Goal: Obtain resource: Download file/media

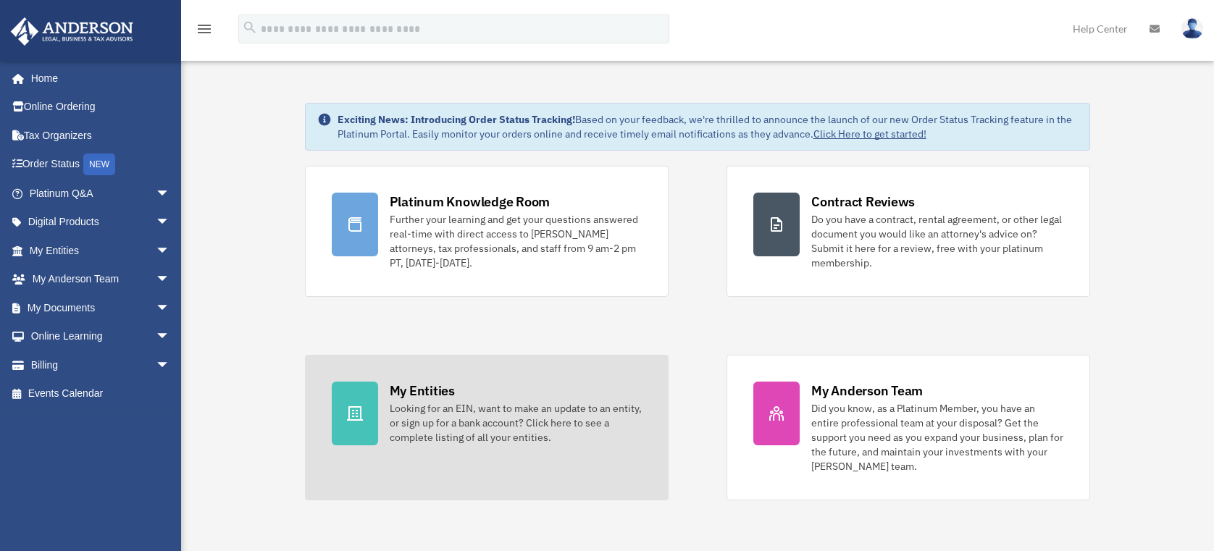
click at [427, 412] on div "Looking for an EIN, want to make an update to an entity, or sign up for a bank …" at bounding box center [516, 422] width 252 height 43
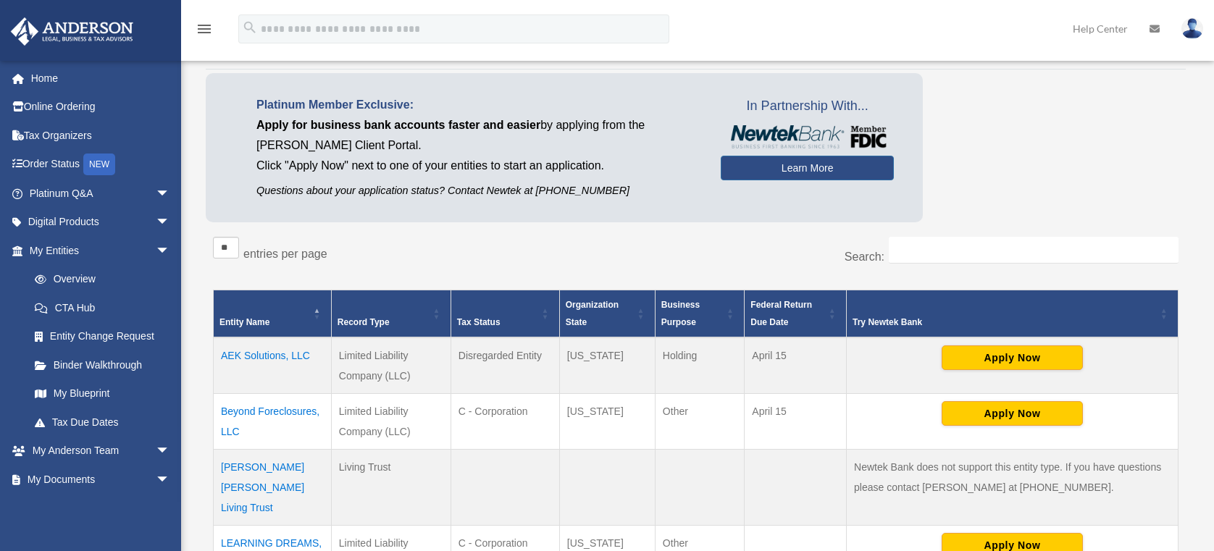
scroll to position [109, 0]
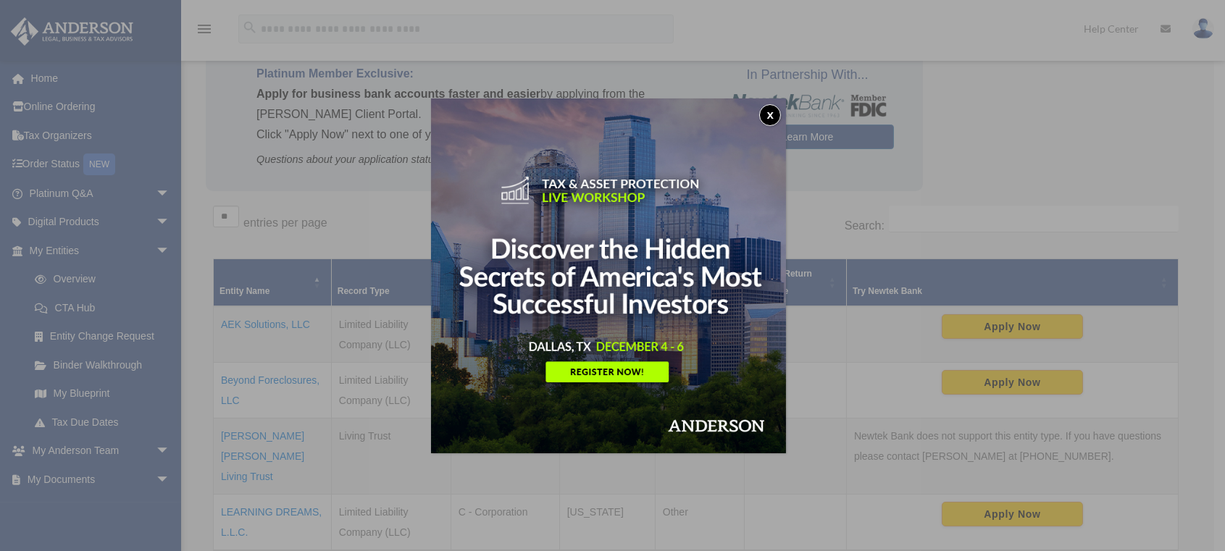
click at [773, 123] on button "x" at bounding box center [770, 115] width 22 height 22
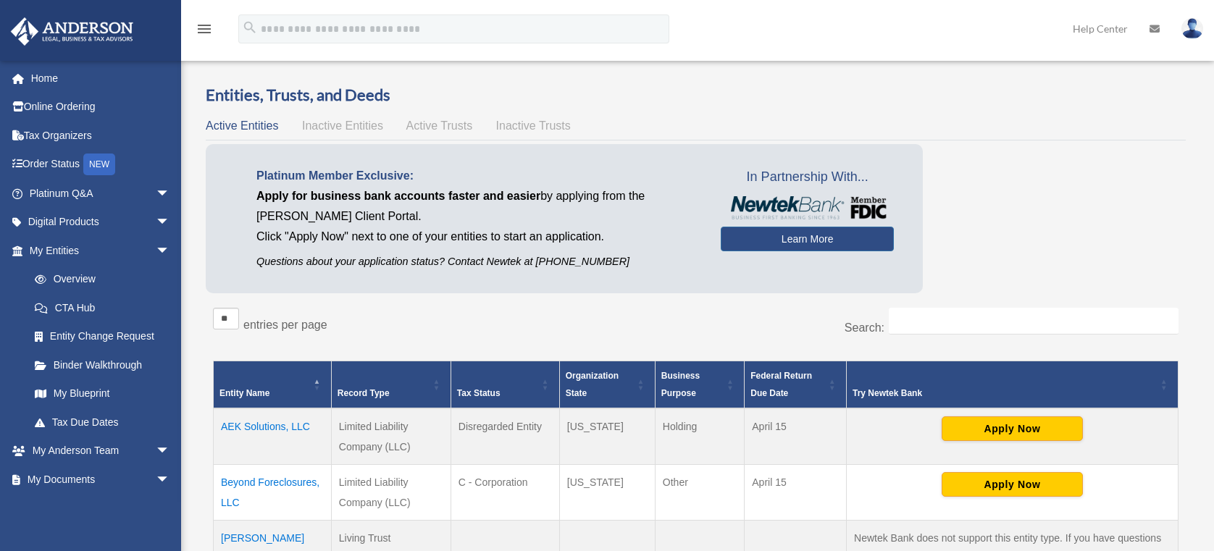
scroll to position [0, 0]
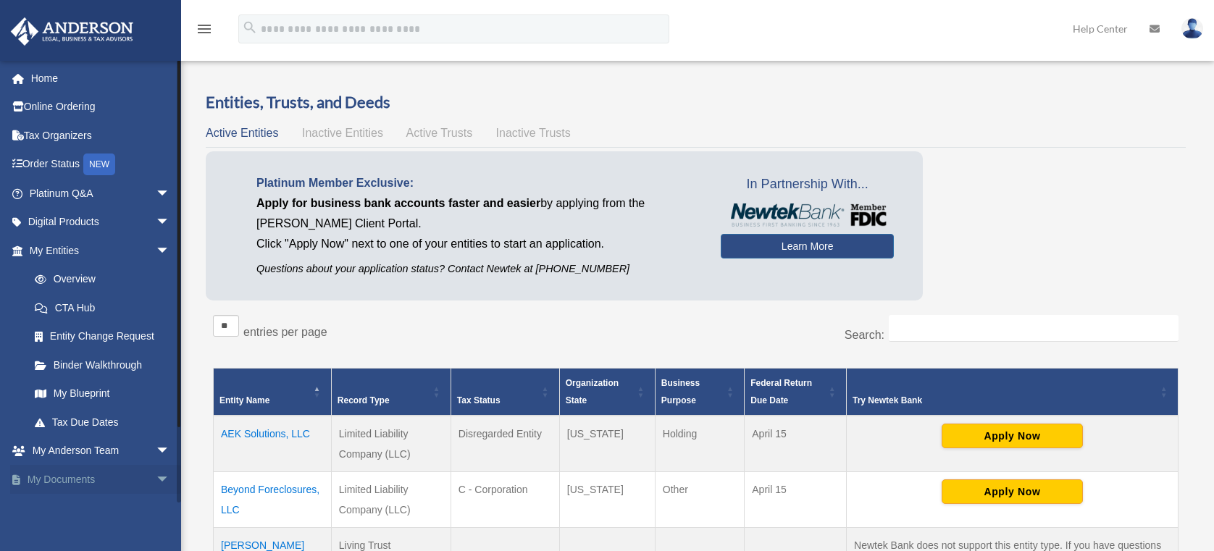
click at [82, 477] on link "My Documents arrow_drop_down" at bounding box center [101, 479] width 182 height 29
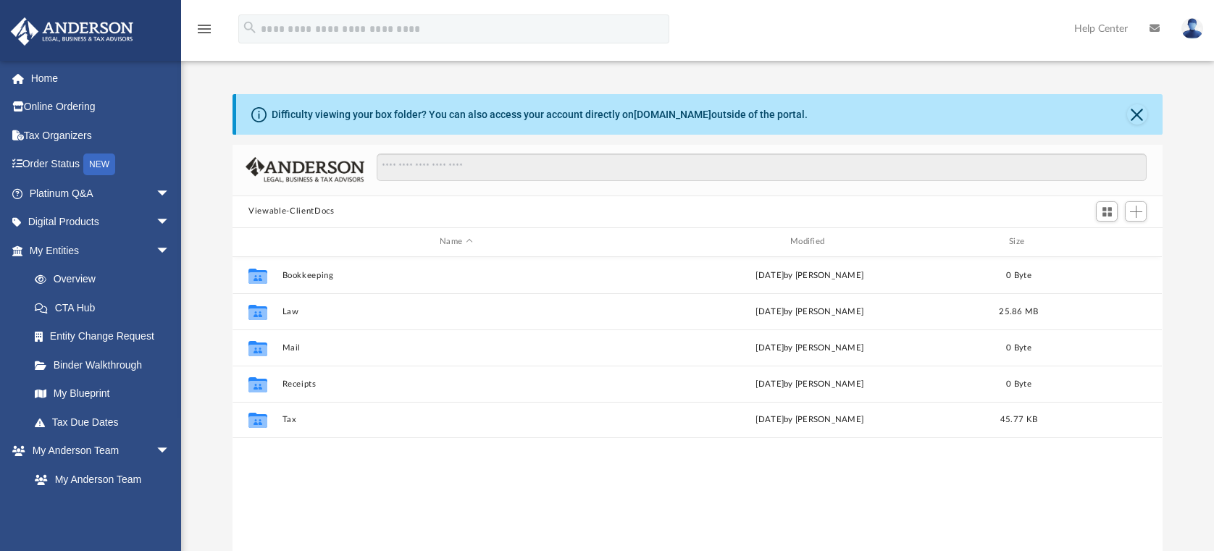
scroll to position [319, 919]
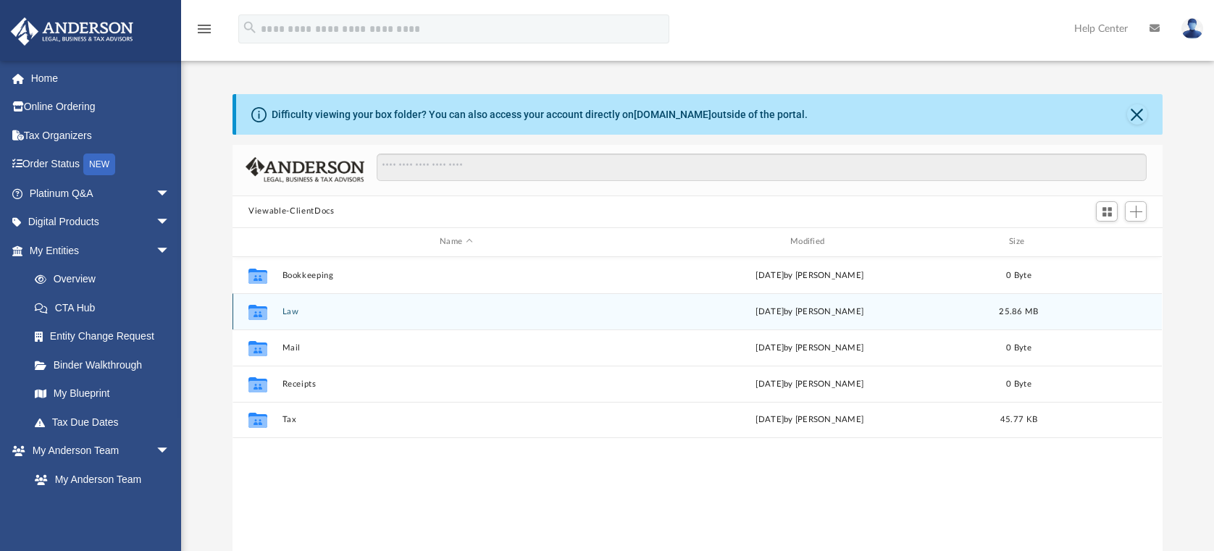
click at [293, 307] on button "Law" at bounding box center [457, 311] width 348 height 9
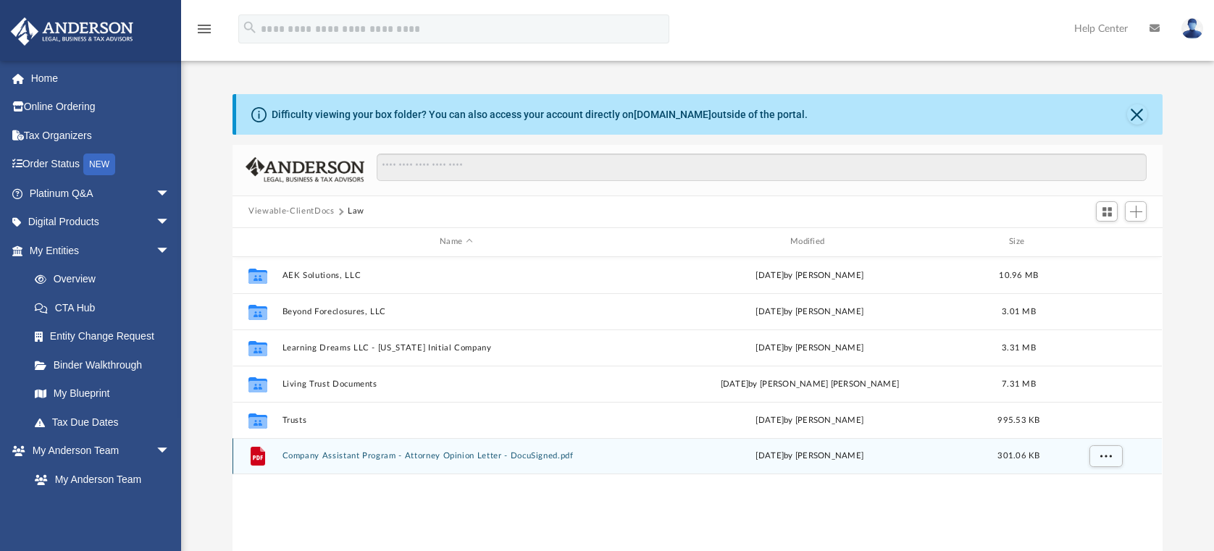
click at [325, 453] on button "Company Assistant Program - Attorney Opinion Letter - DocuSigned.pdf" at bounding box center [457, 455] width 348 height 9
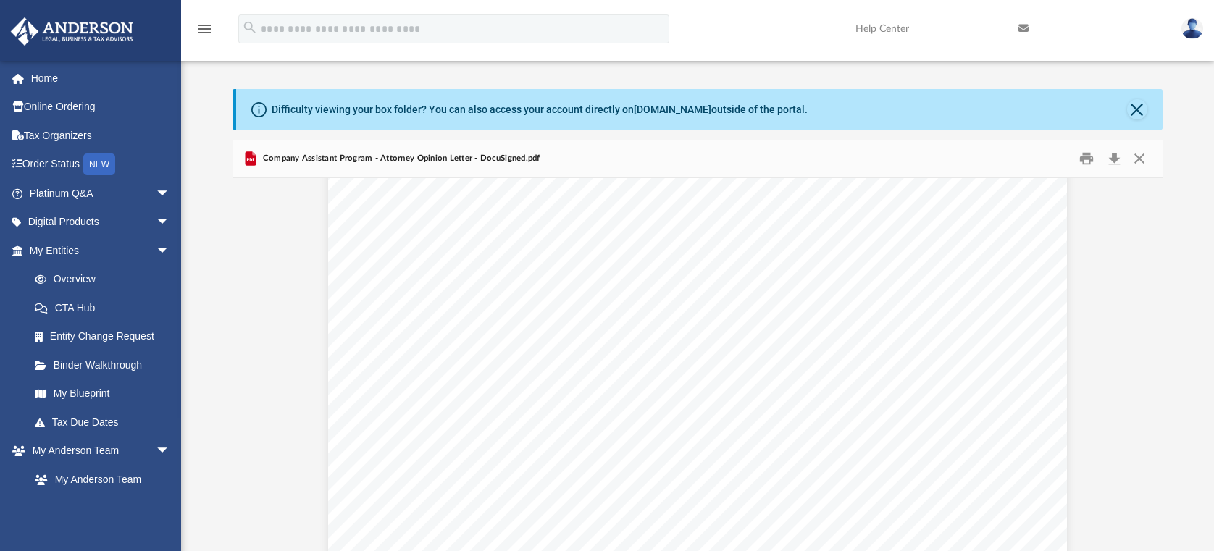
scroll to position [0, 0]
click at [1144, 108] on button "Close" at bounding box center [1138, 109] width 20 height 20
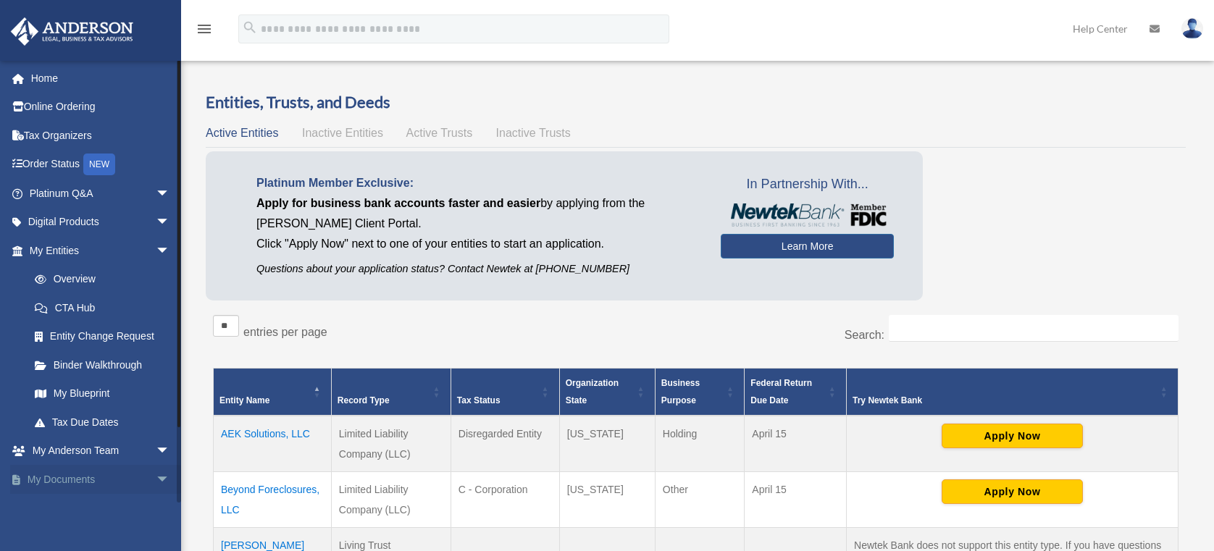
click at [97, 485] on link "My Documents arrow_drop_down" at bounding box center [101, 479] width 182 height 29
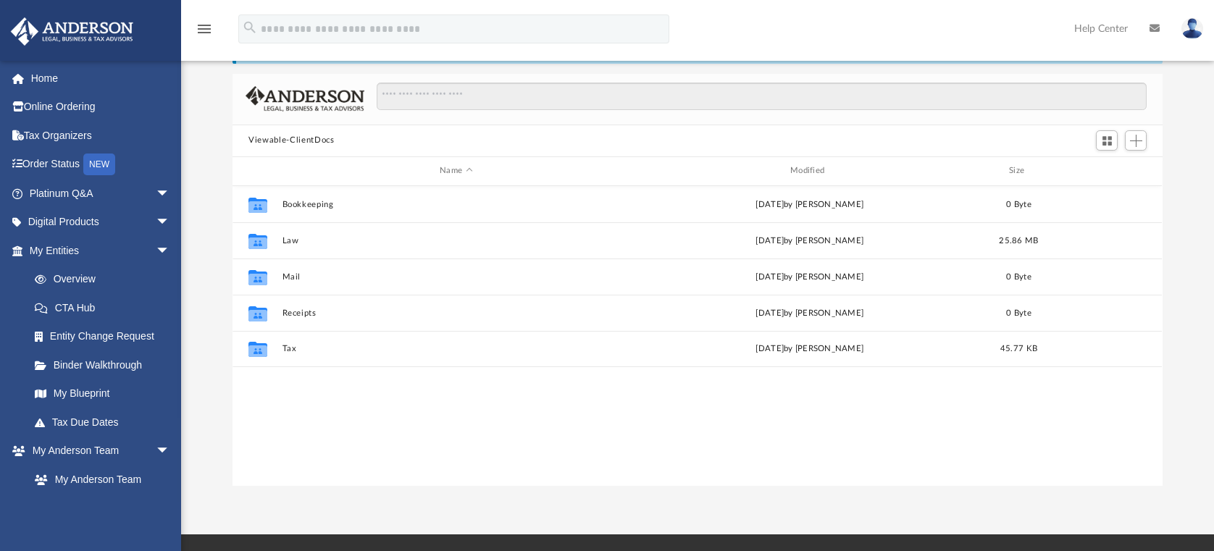
scroll to position [69, 0]
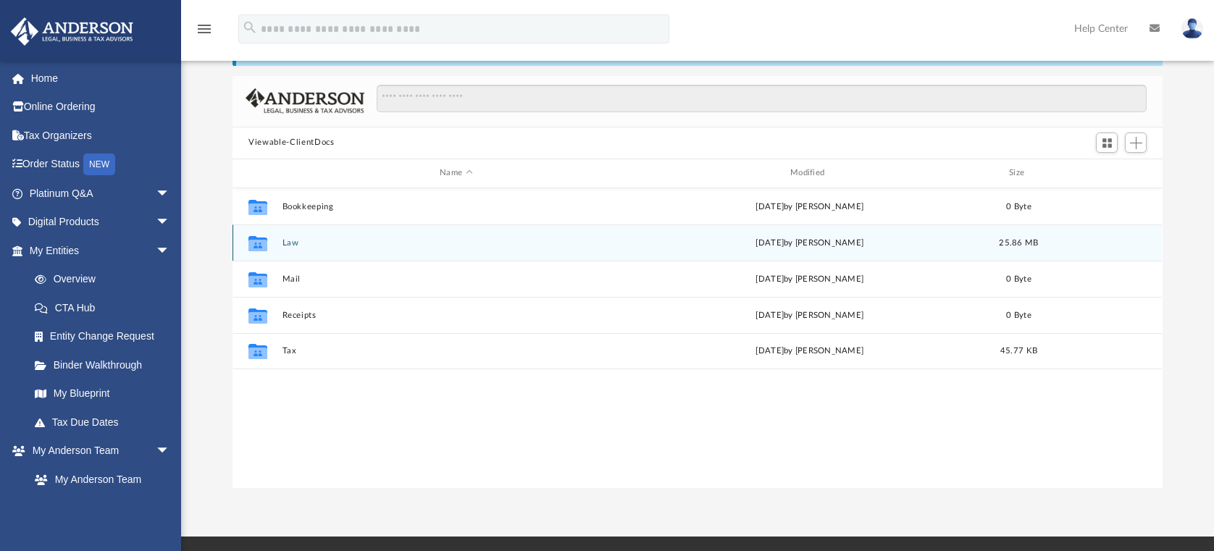
click at [324, 246] on button "Law" at bounding box center [457, 242] width 348 height 9
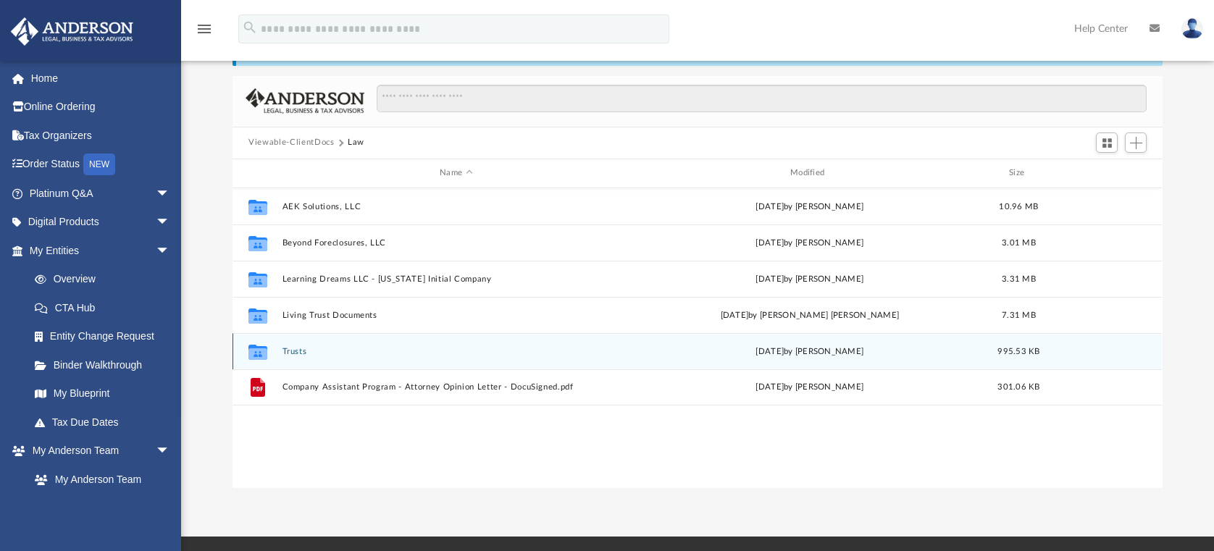
click at [301, 349] on button "Trusts" at bounding box center [457, 350] width 348 height 9
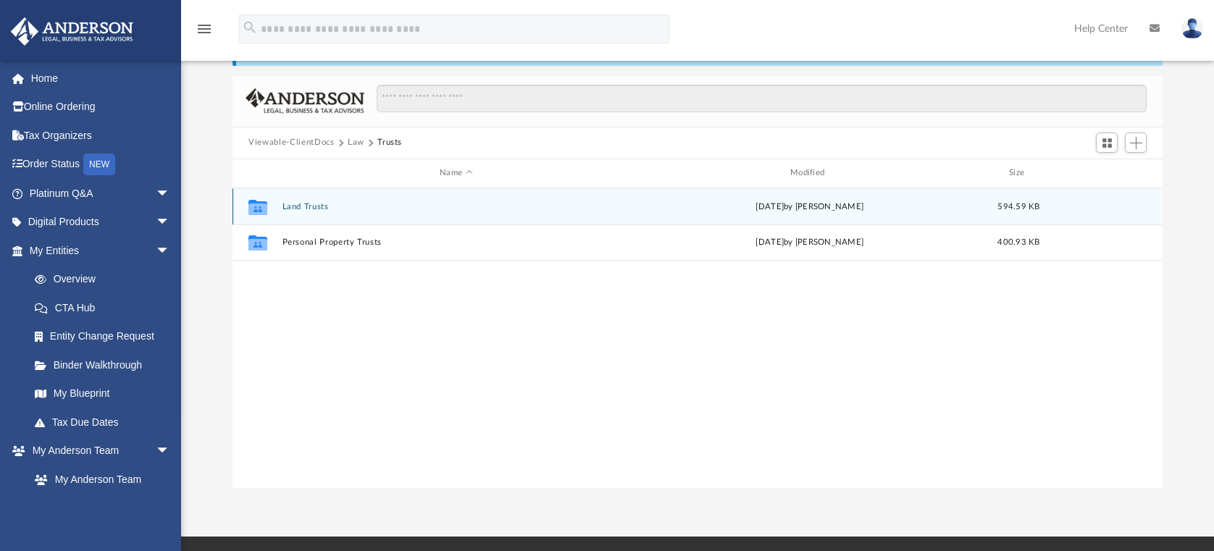
click at [312, 205] on button "Land Trusts" at bounding box center [457, 205] width 348 height 9
click at [365, 203] on button "Land Trust - Genesee Trust" at bounding box center [457, 205] width 348 height 9
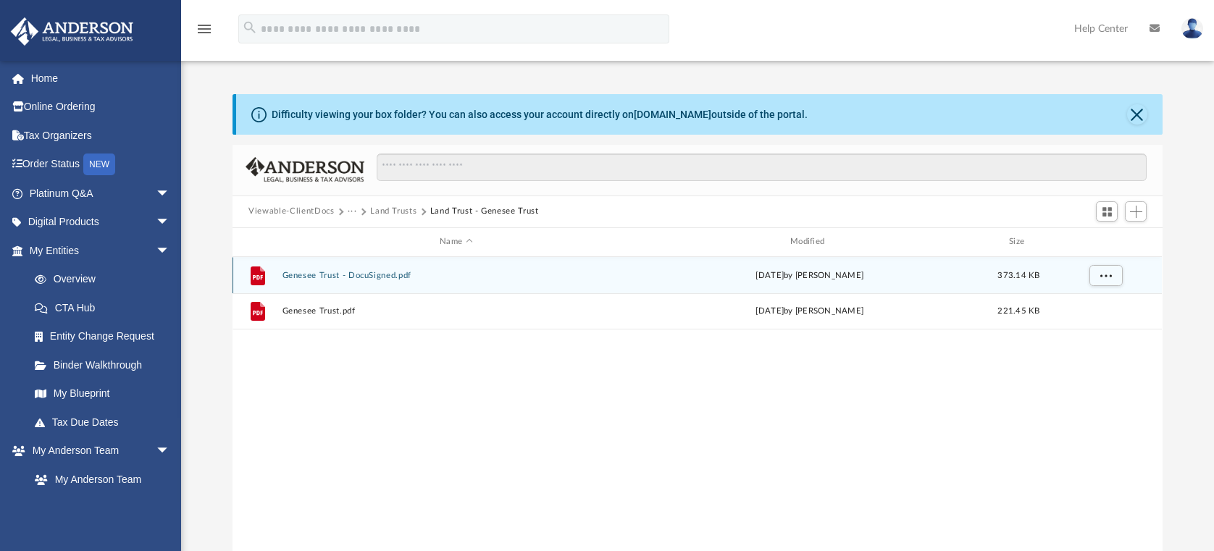
scroll to position [1, 0]
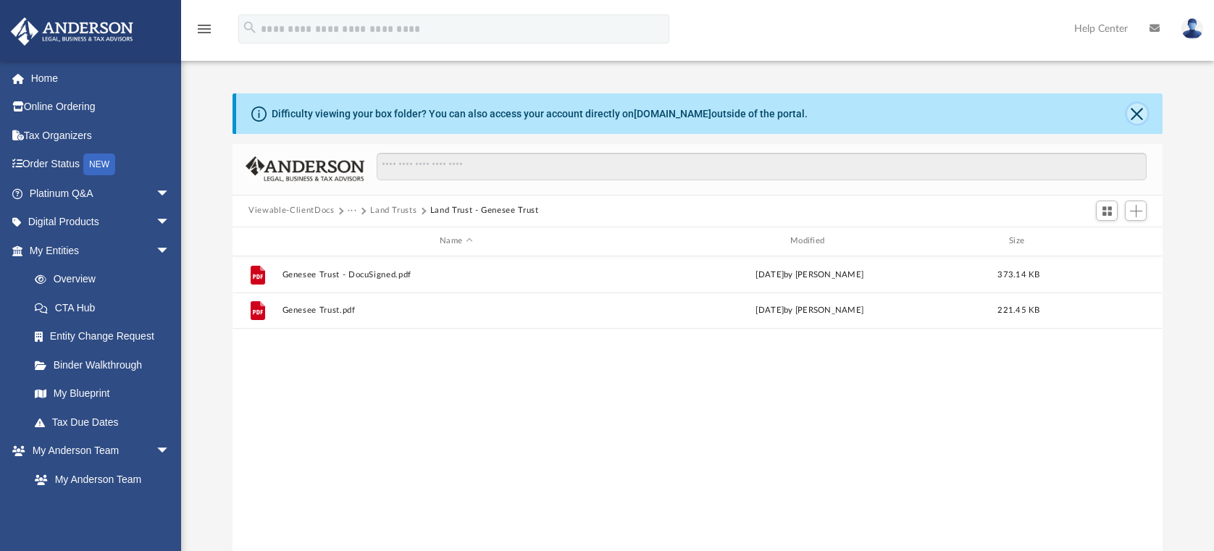
click at [1138, 122] on button "Close" at bounding box center [1138, 114] width 20 height 20
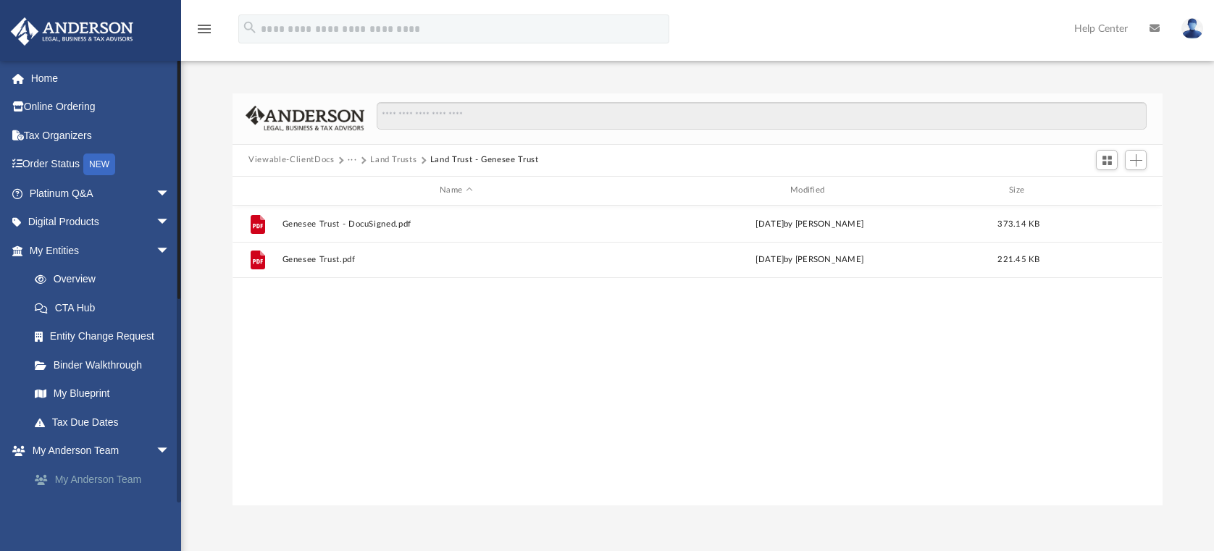
click at [139, 483] on link "My Anderson Team" at bounding box center [106, 479] width 172 height 29
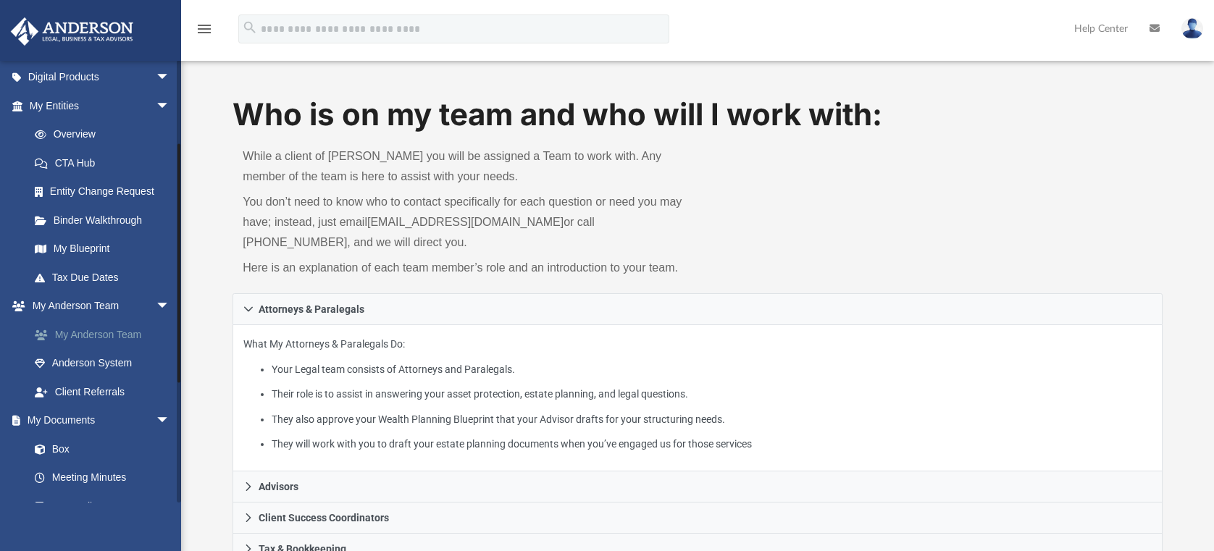
scroll to position [165, 0]
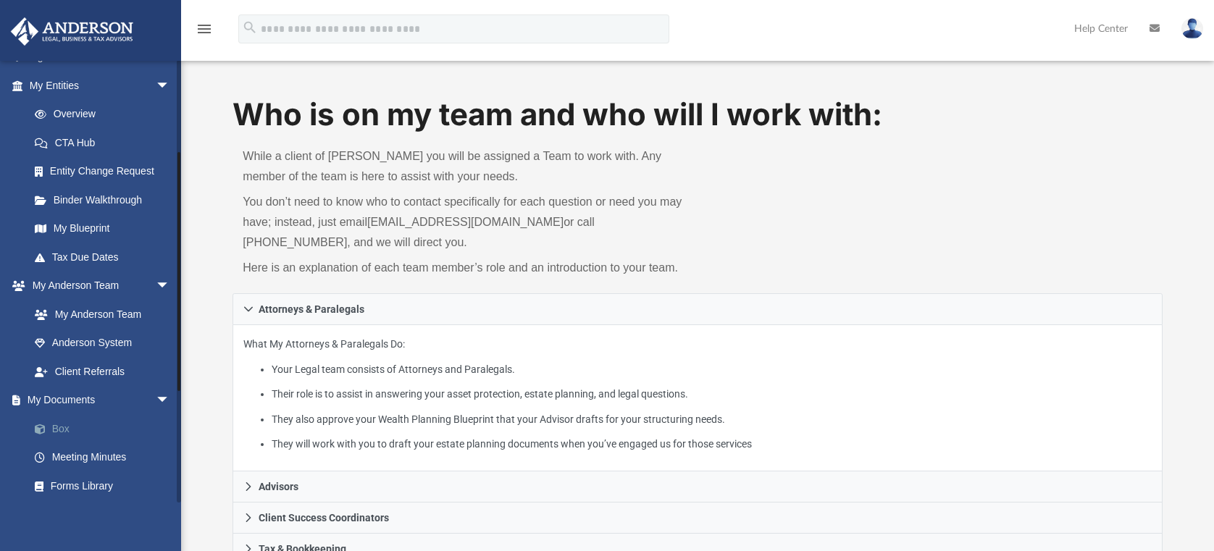
click at [56, 424] on link "Box" at bounding box center [106, 428] width 172 height 29
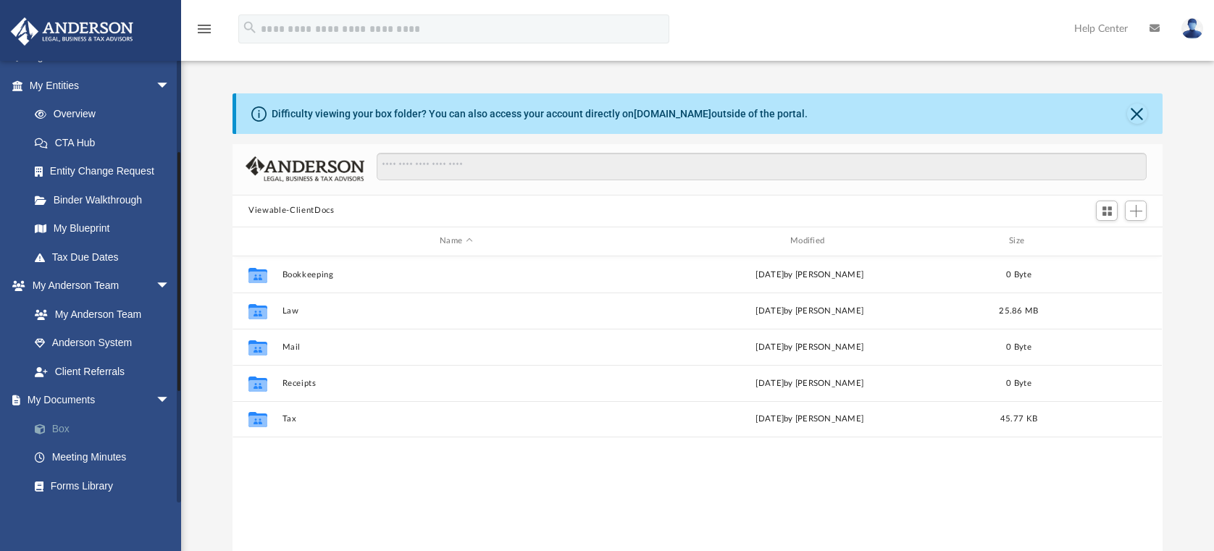
scroll to position [319, 919]
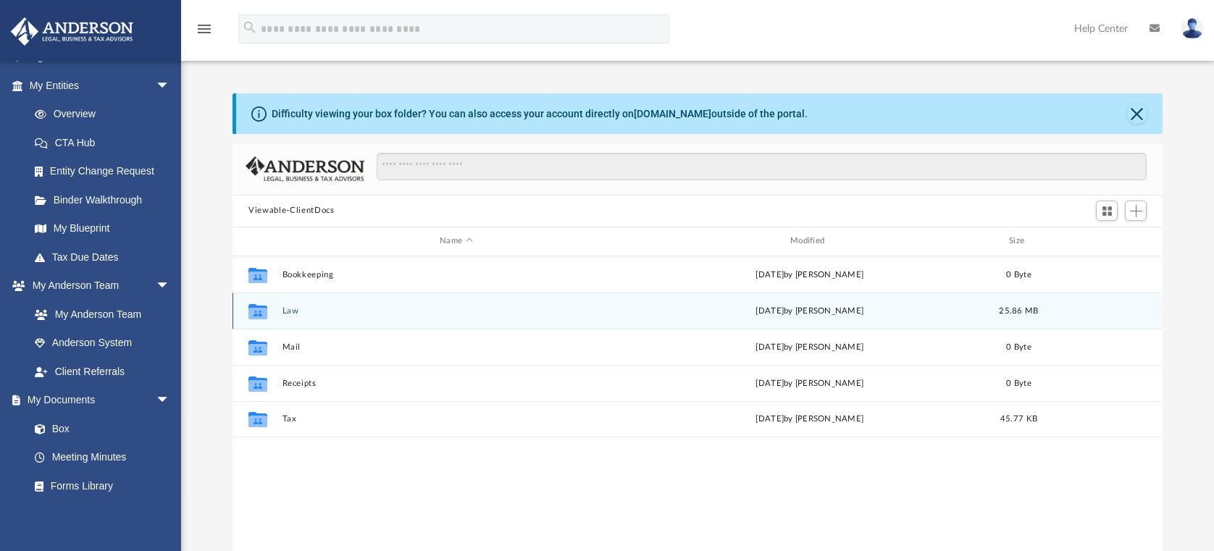
click at [287, 309] on button "Law" at bounding box center [457, 310] width 348 height 9
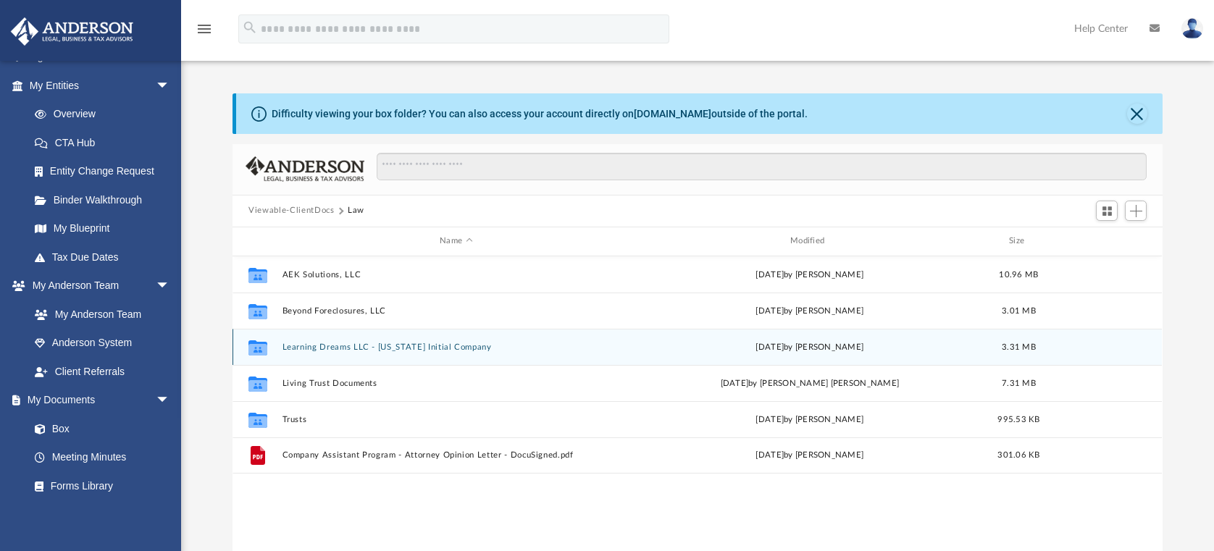
click at [351, 331] on div "Collaborated Folder Learning Dreams LLC - [US_STATE] Initial Company [DATE] by …" at bounding box center [698, 347] width 930 height 36
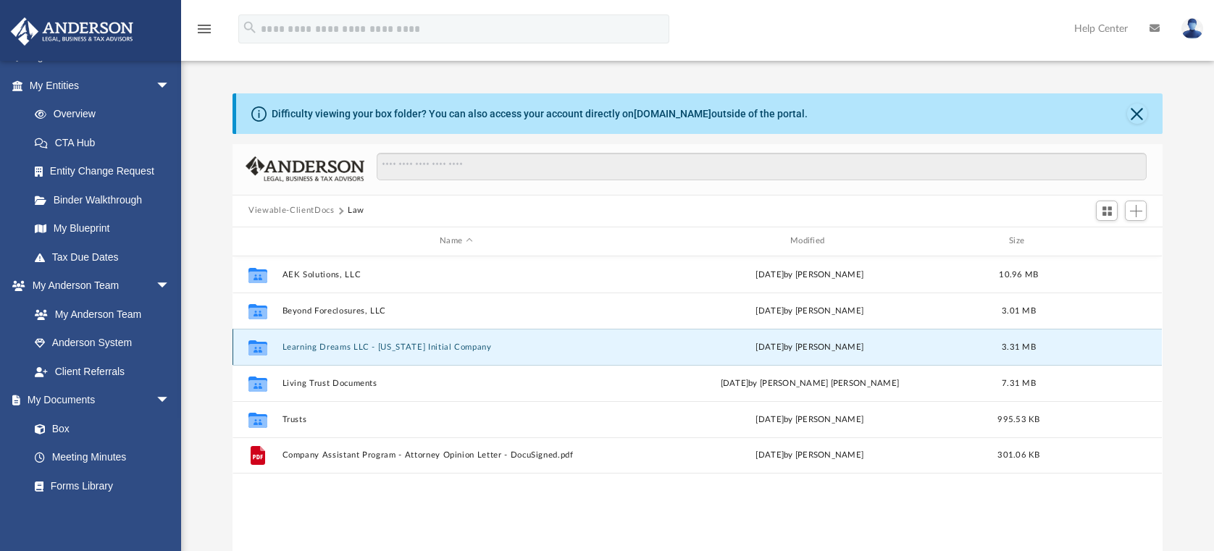
click at [359, 343] on button "Learning Dreams LLC - [US_STATE] Initial Company" at bounding box center [457, 346] width 348 height 9
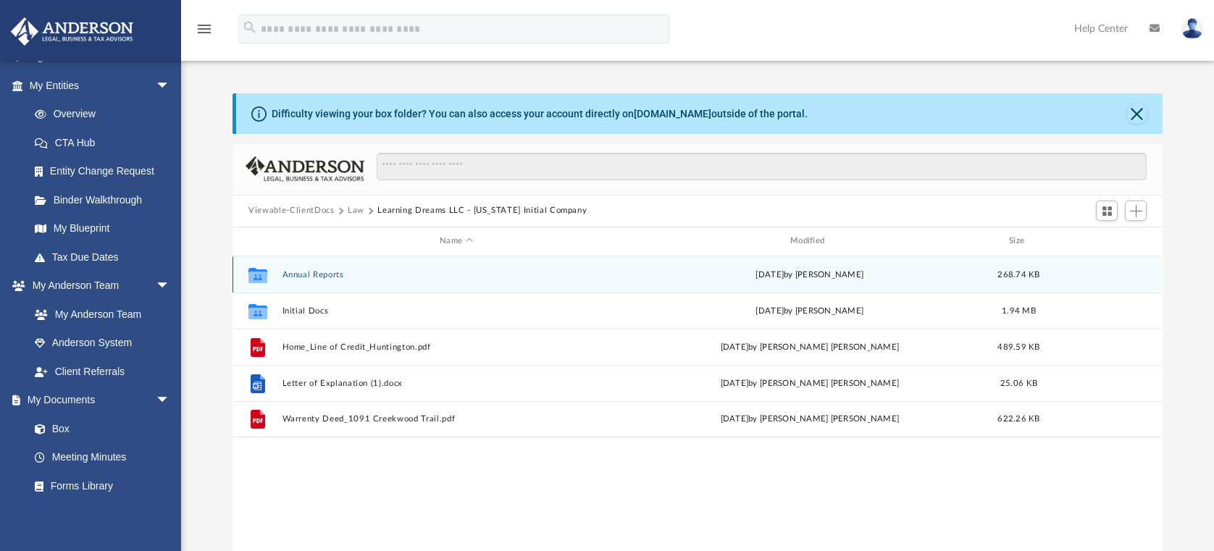
click at [310, 274] on button "Annual Reports" at bounding box center [457, 274] width 348 height 9
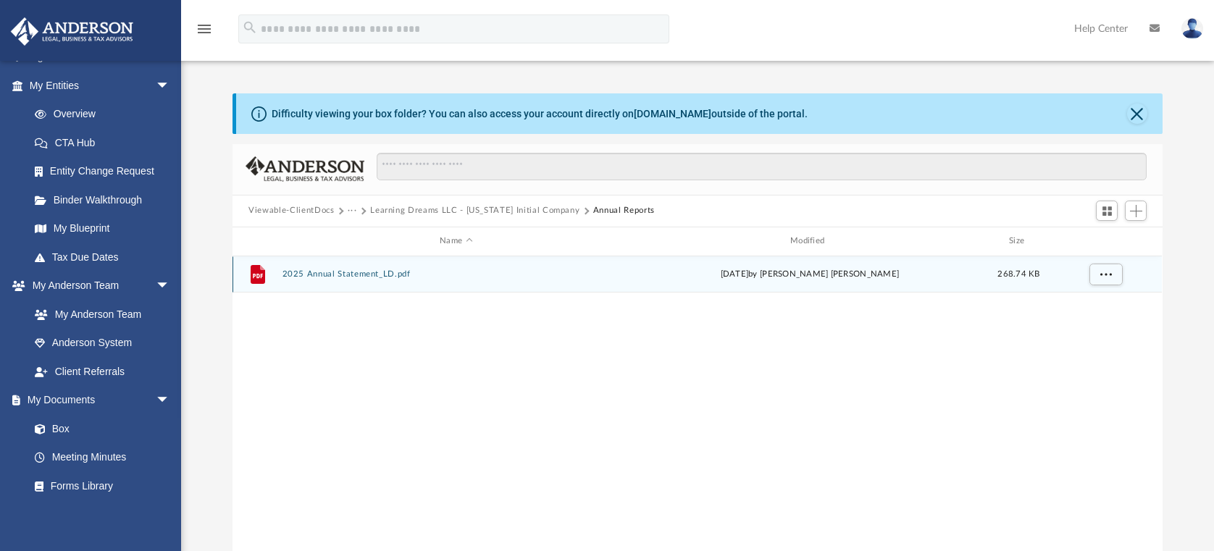
click at [344, 270] on button "2025 Annual Statement_LD.pdf" at bounding box center [457, 274] width 348 height 9
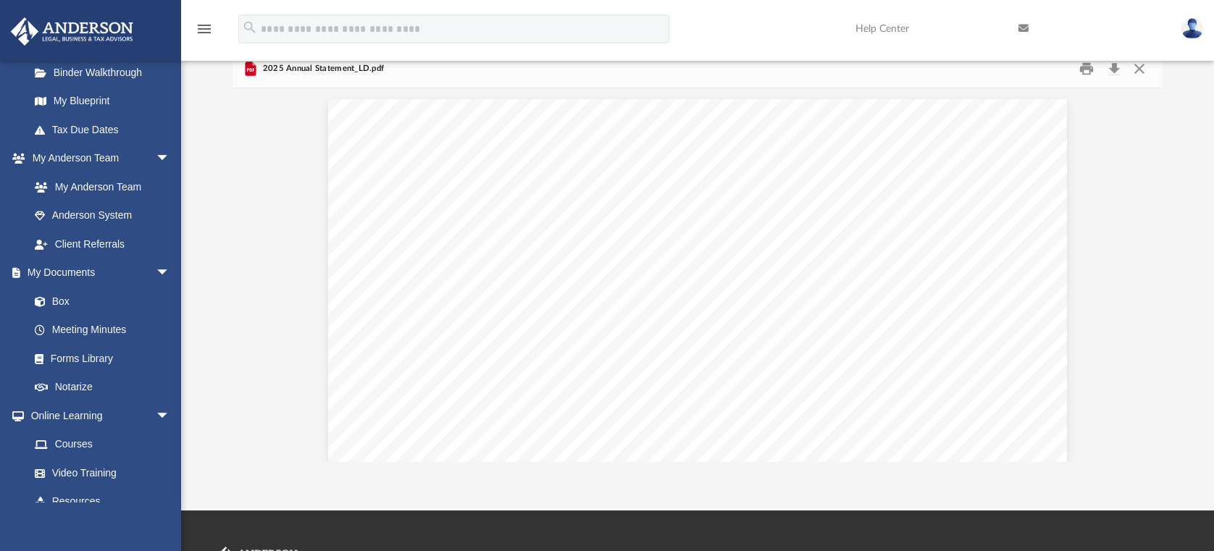
scroll to position [293, 0]
click at [62, 302] on link "Box" at bounding box center [106, 301] width 172 height 29
